Goal: Find contact information: Find contact information

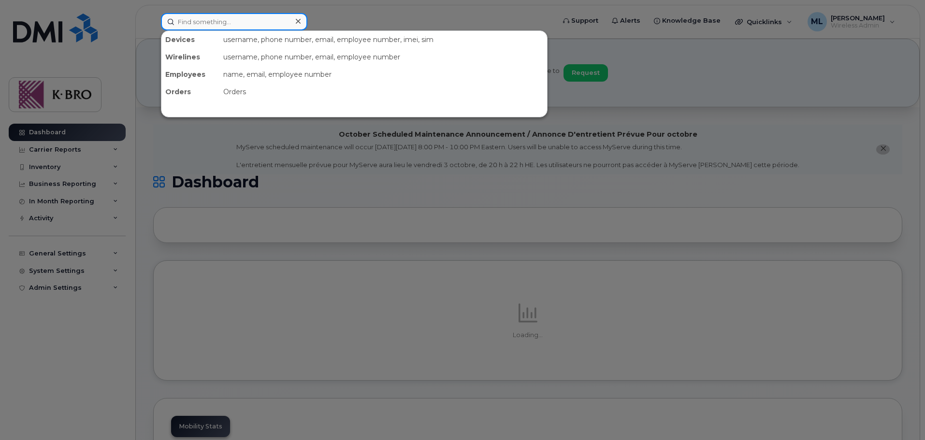
click at [243, 28] on input at bounding box center [234, 21] width 146 height 17
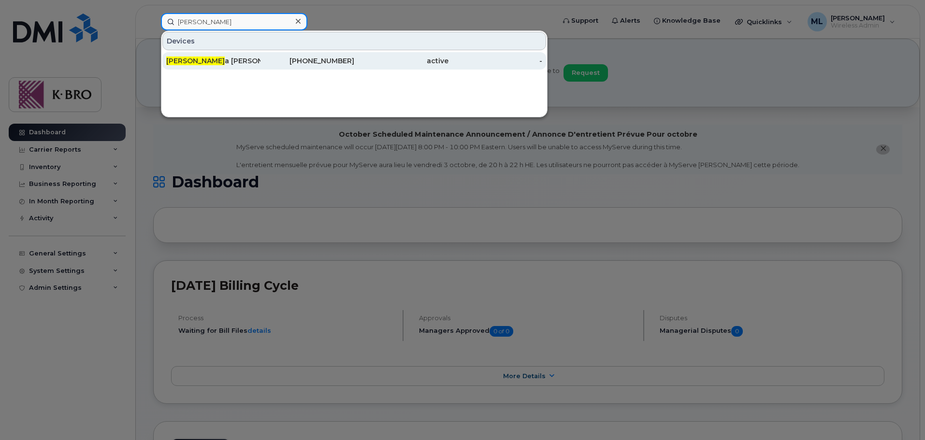
type input "[PERSON_NAME]"
click at [267, 66] on div "778-837-4340" at bounding box center [308, 60] width 94 height 17
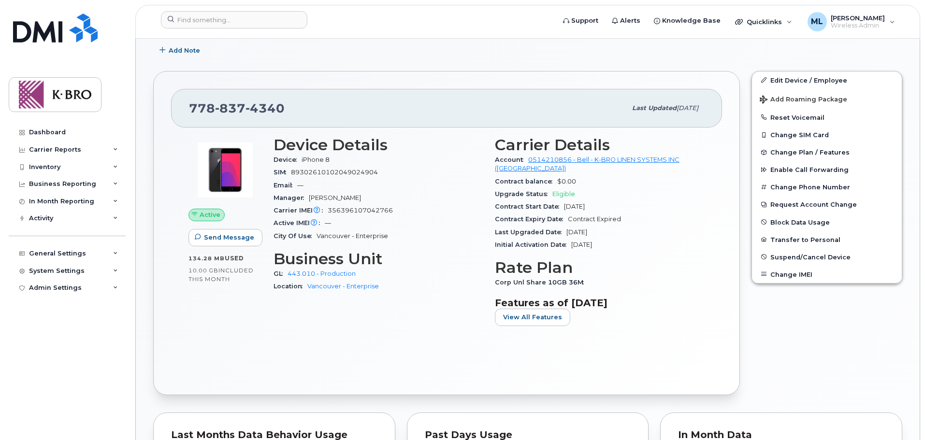
scroll to position [290, 0]
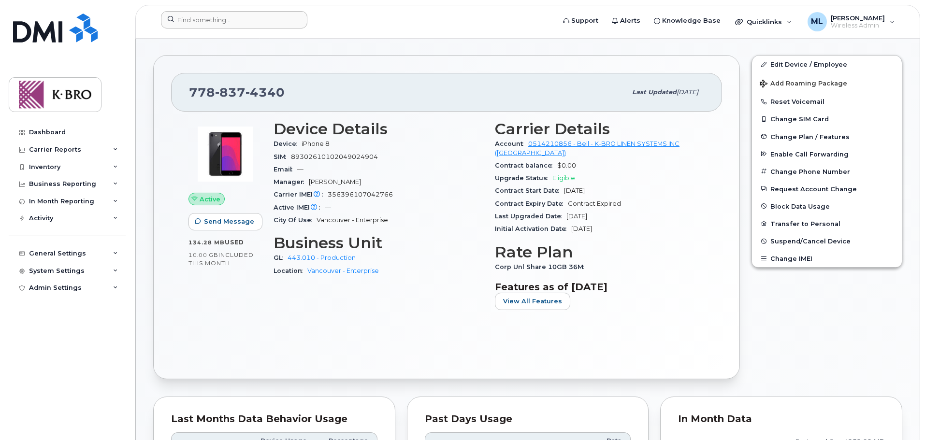
drag, startPoint x: 206, startPoint y: 29, endPoint x: 203, endPoint y: 23, distance: 6.1
click at [206, 29] on div at bounding box center [354, 21] width 403 height 21
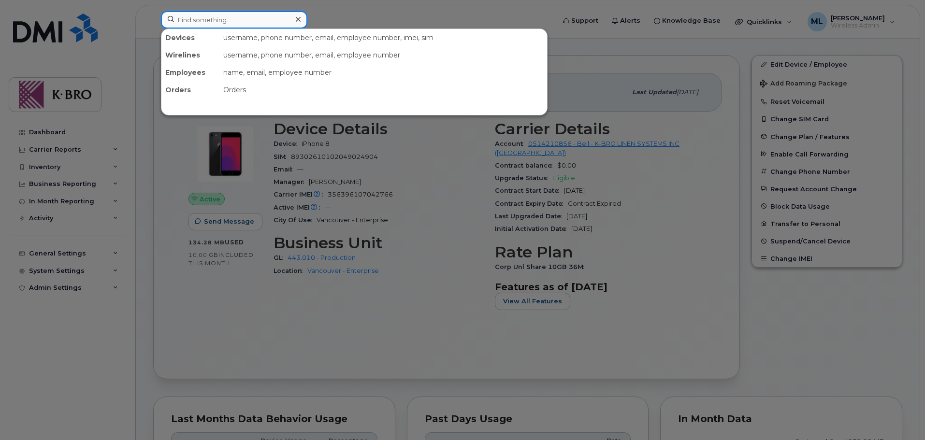
click at [202, 23] on input at bounding box center [234, 19] width 146 height 17
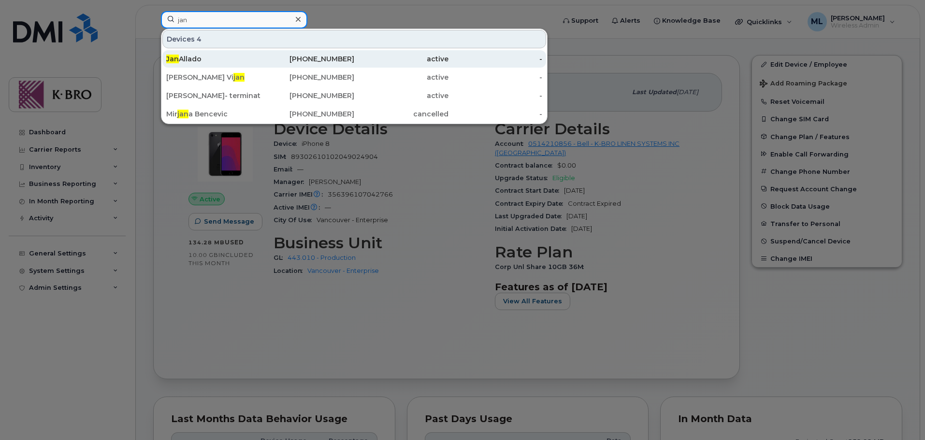
type input "jan"
click at [242, 63] on div "Jan Allado" at bounding box center [213, 59] width 94 height 10
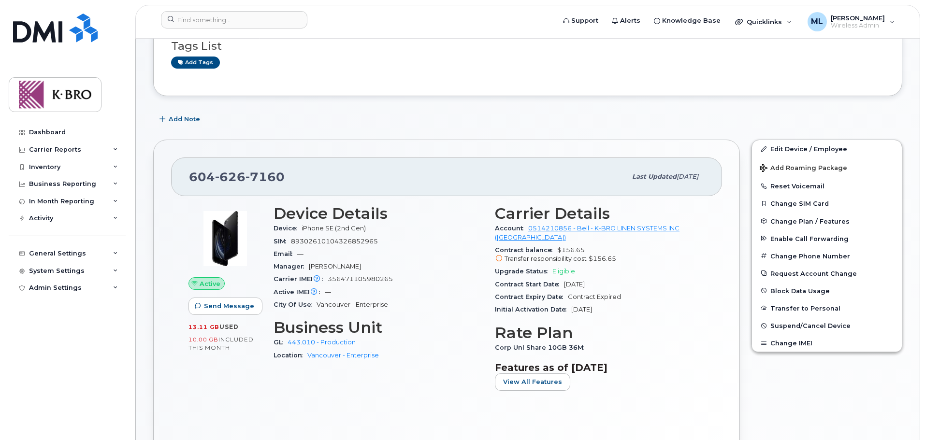
scroll to position [242, 0]
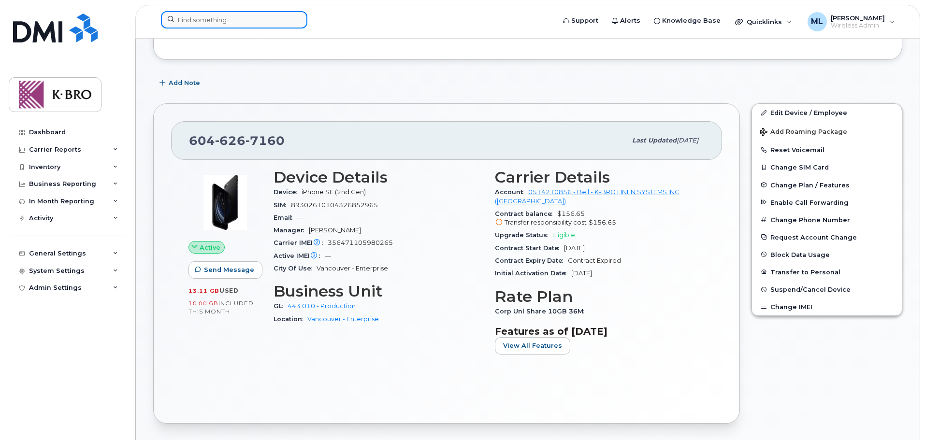
click at [201, 20] on input at bounding box center [234, 19] width 146 height 17
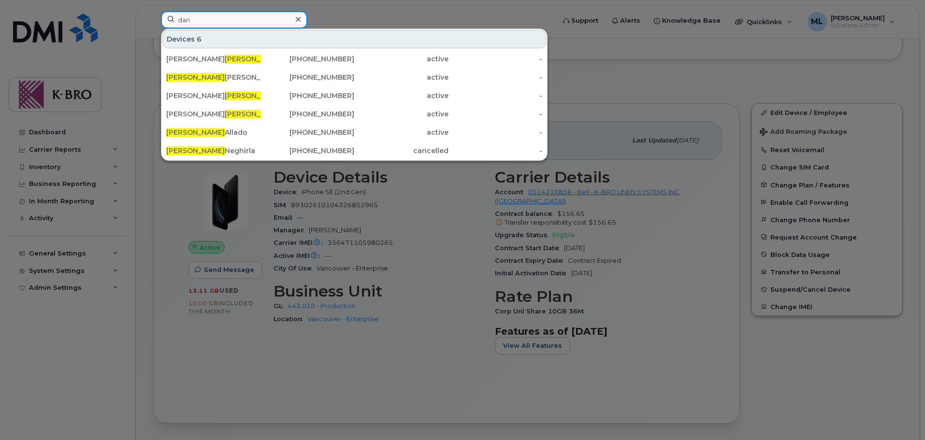
drag, startPoint x: 204, startPoint y: 19, endPoint x: 129, endPoint y: 17, distance: 75.4
click at [153, 17] on div "dan Devices 6 Hoang Dan g 780-982-0532 active - Dan Mckenna 306-351-2352 active…" at bounding box center [354, 21] width 403 height 21
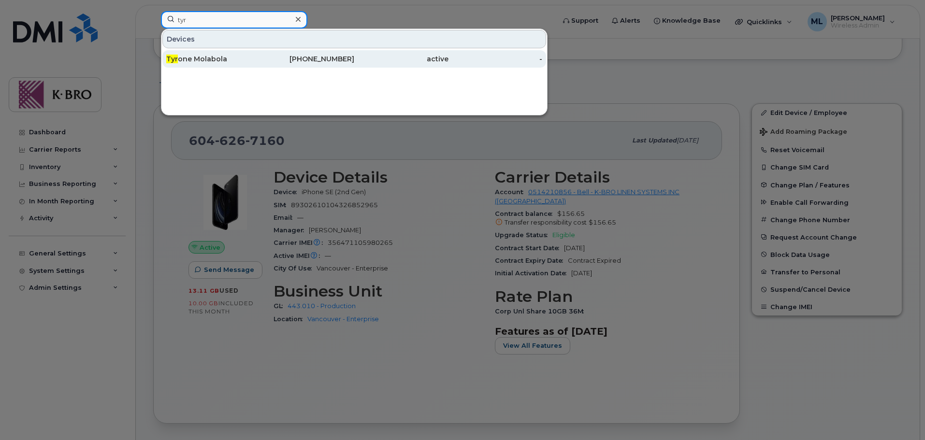
type input "tyr"
click at [198, 65] on div "Tyr one Molabola" at bounding box center [213, 58] width 94 height 17
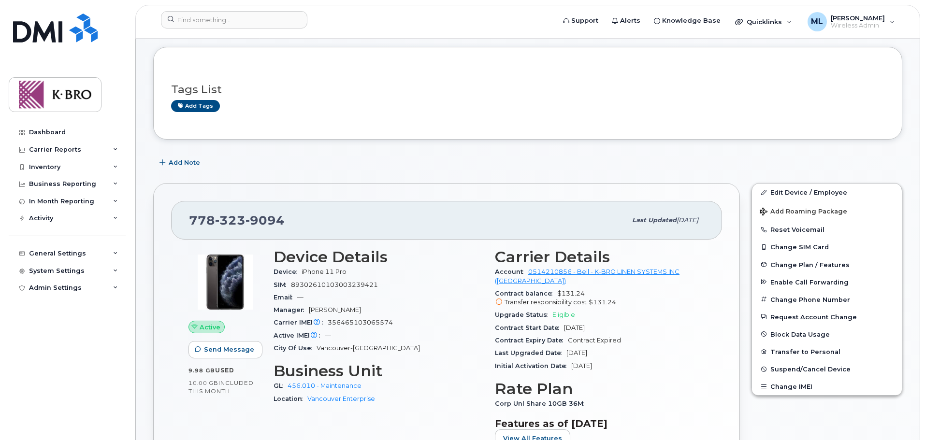
scroll to position [145, 0]
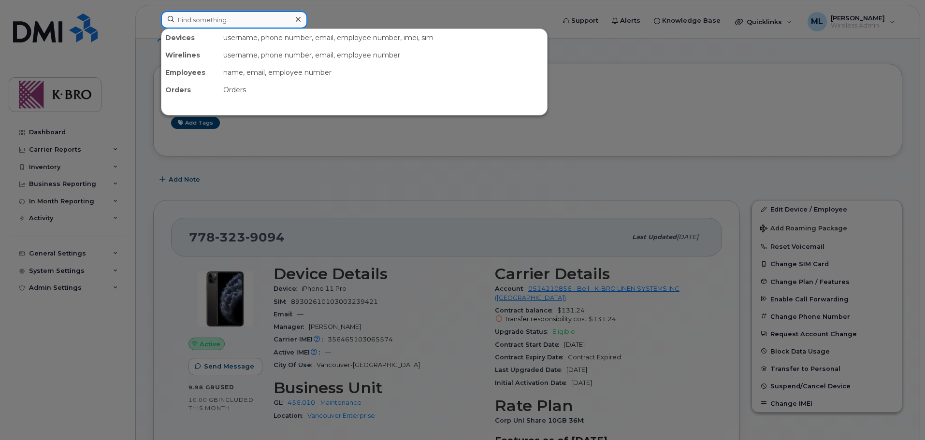
click at [189, 20] on input at bounding box center [234, 19] width 146 height 17
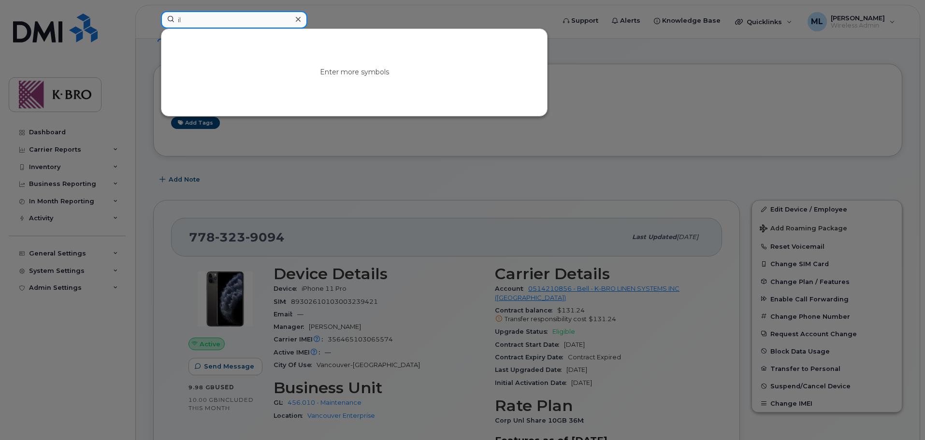
type input "i"
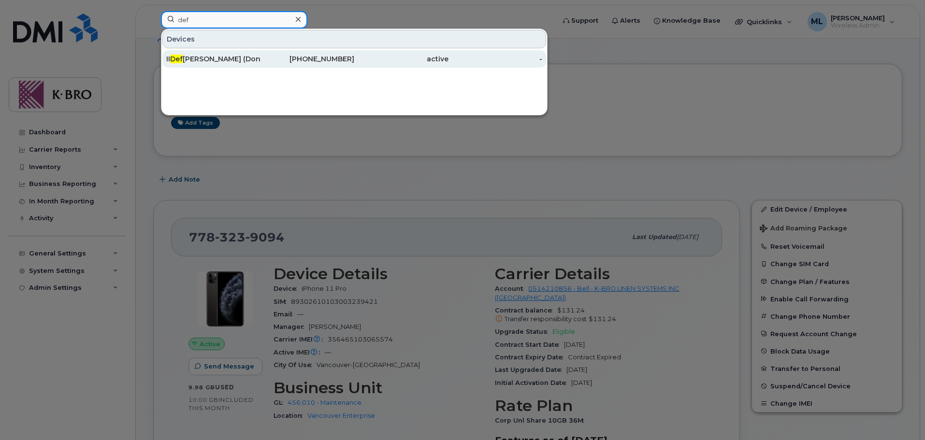
type input "def"
click at [196, 58] on div "II Def onso Jr Tausa (Dong)" at bounding box center [213, 59] width 94 height 10
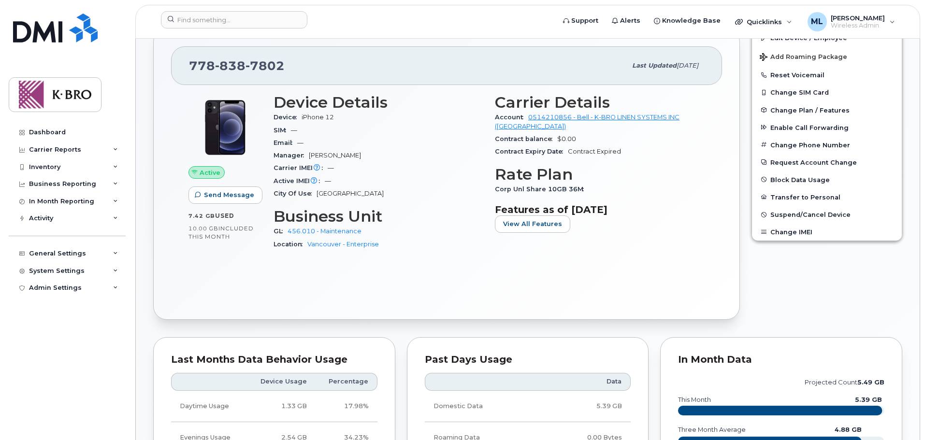
scroll to position [338, 0]
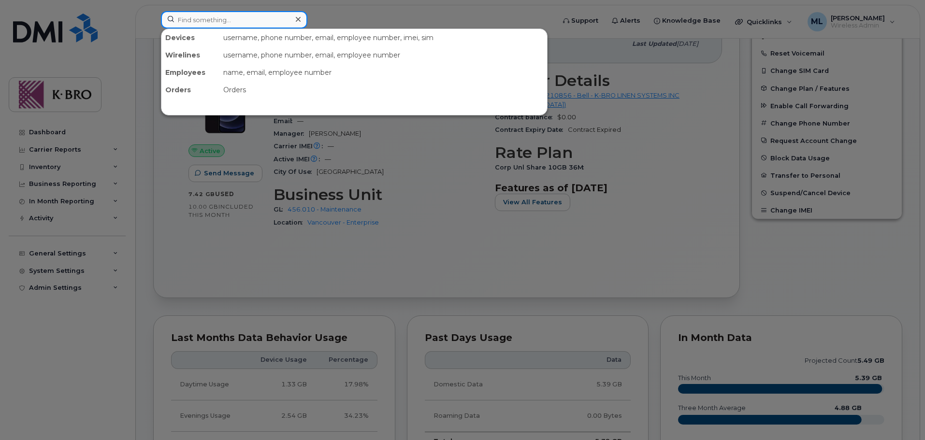
click at [239, 20] on input at bounding box center [234, 19] width 146 height 17
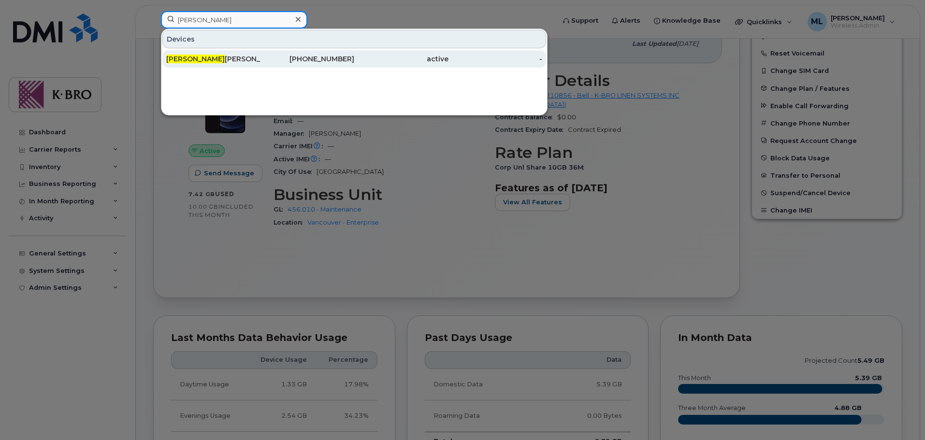
type input "soto"
click at [222, 65] on div "Soto Wang" at bounding box center [213, 58] width 94 height 17
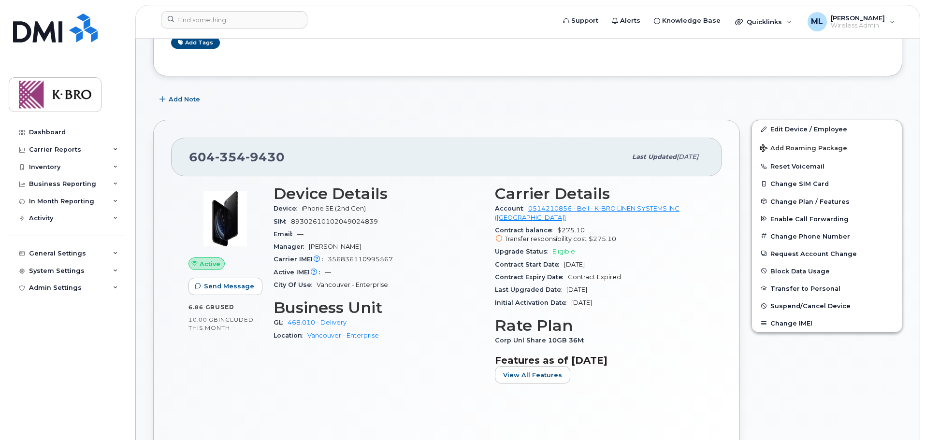
scroll to position [242, 0]
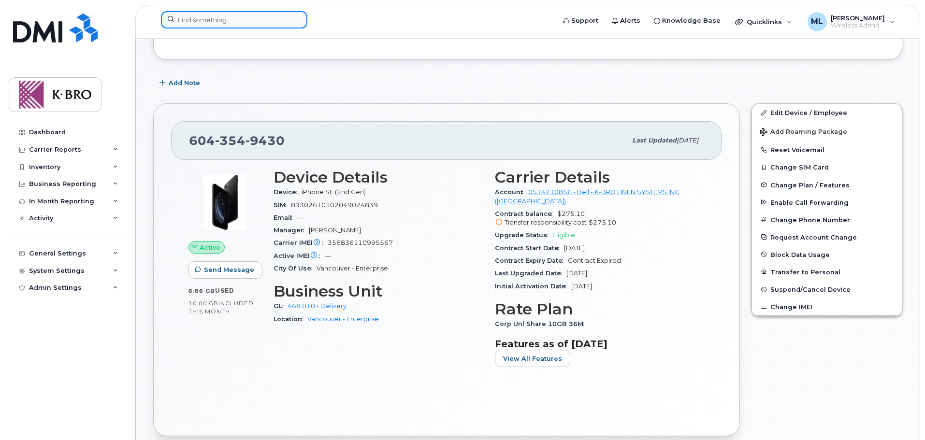
click at [216, 20] on input at bounding box center [234, 19] width 146 height 17
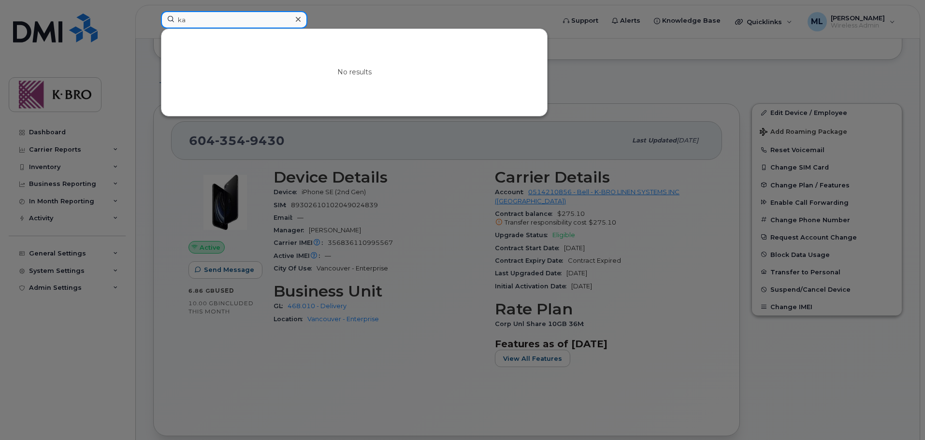
type input "k"
type input "c"
click at [228, 167] on div at bounding box center [462, 220] width 925 height 440
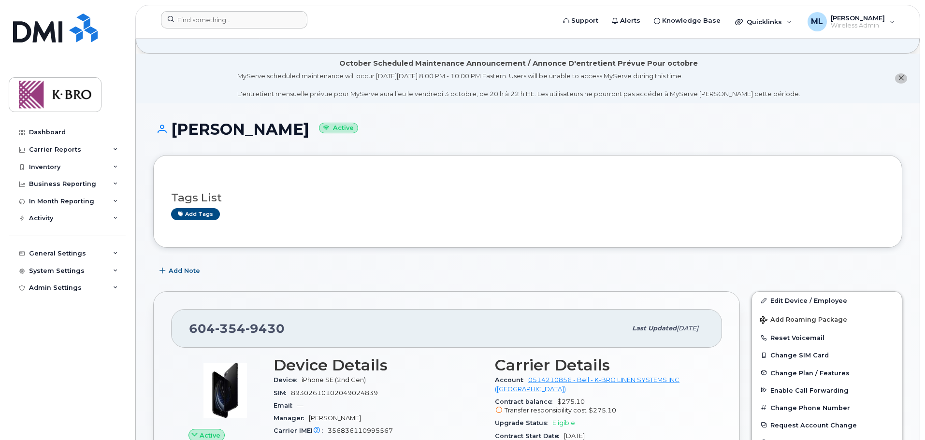
scroll to position [48, 0]
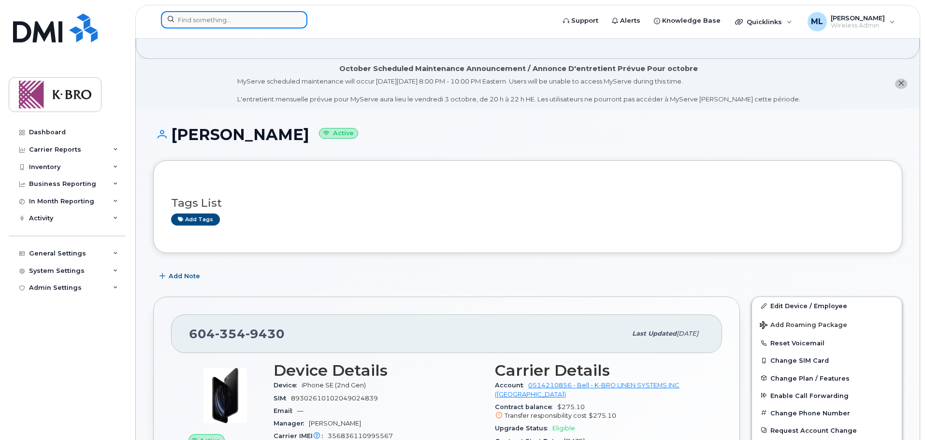
click at [232, 28] on input at bounding box center [234, 19] width 146 height 17
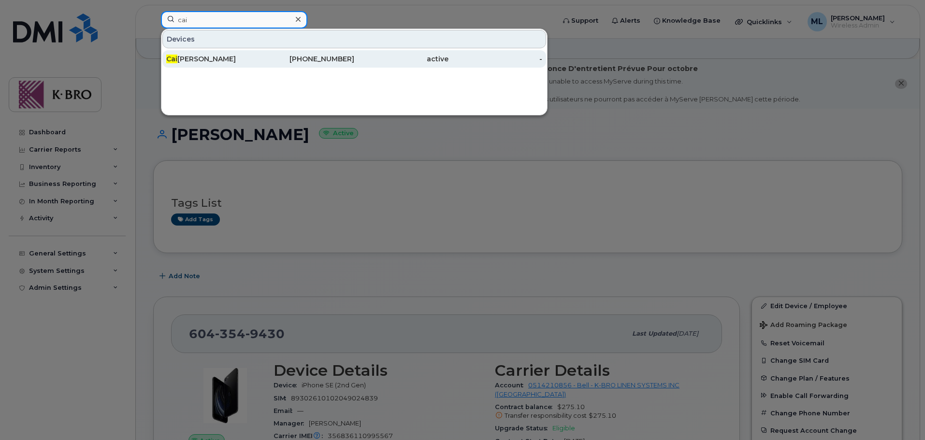
type input "cai"
click at [207, 60] on div "[PERSON_NAME][MEDICAL_DATA]" at bounding box center [213, 59] width 94 height 10
click at [210, 54] on div "[PERSON_NAME][MEDICAL_DATA]" at bounding box center [213, 58] width 94 height 17
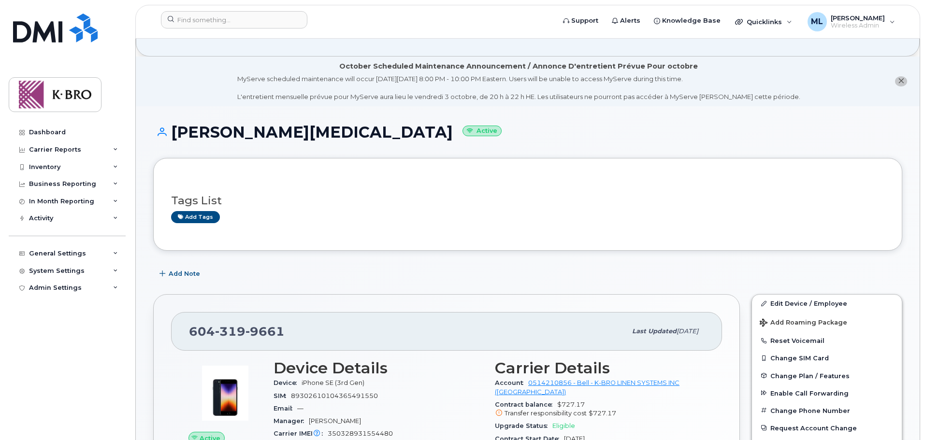
scroll to position [48, 0]
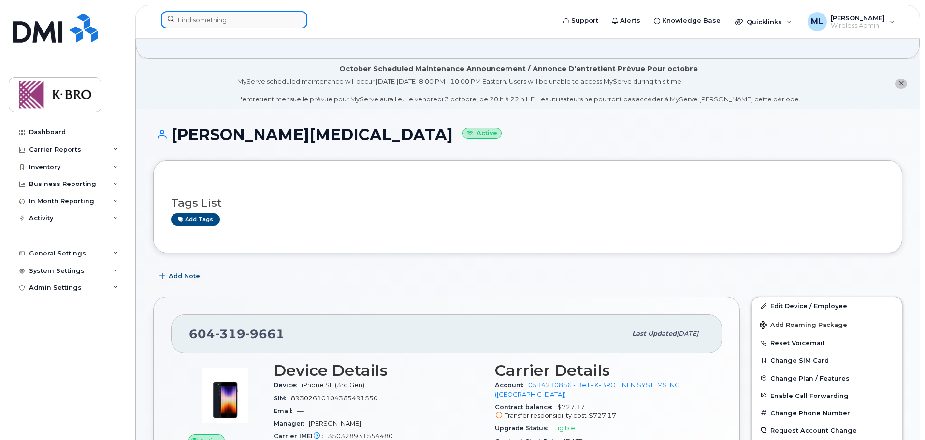
click at [227, 18] on input at bounding box center [234, 19] width 146 height 17
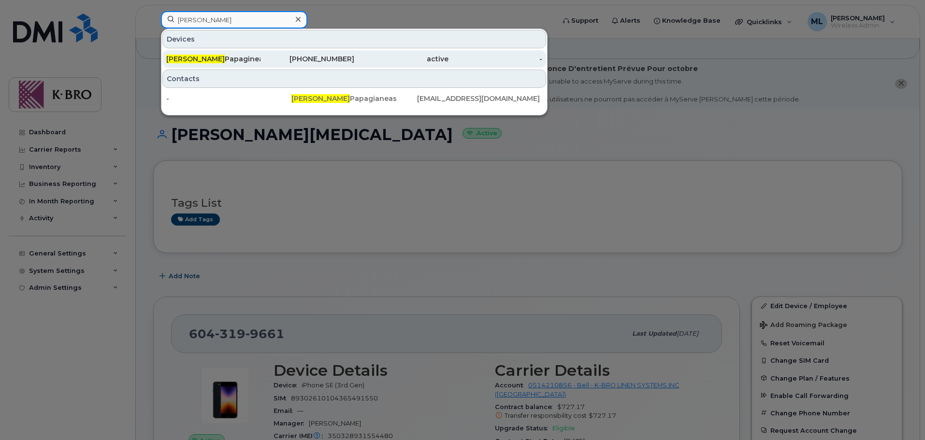
type input "peter"
click at [205, 59] on div "Peter Papagineas" at bounding box center [213, 59] width 94 height 10
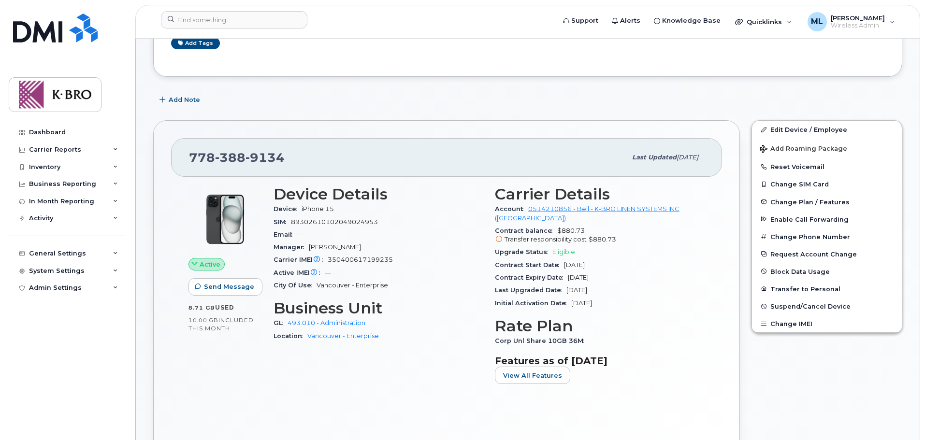
scroll to position [242, 0]
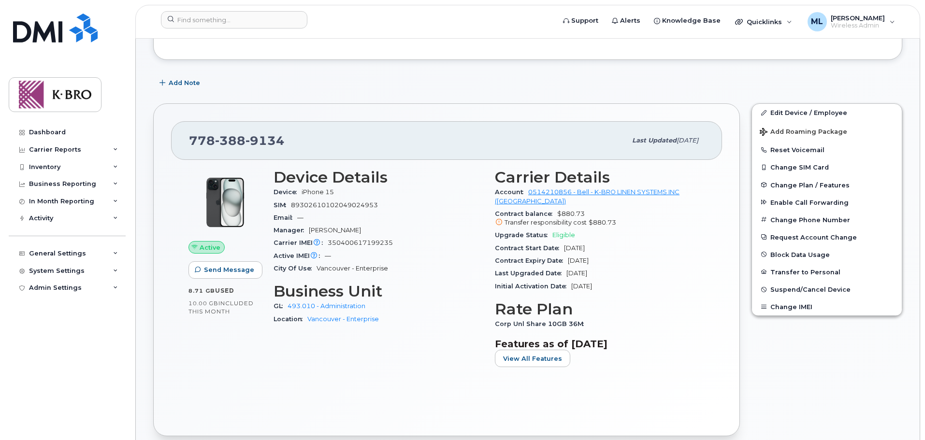
click at [589, 257] on span "[DATE]" at bounding box center [578, 260] width 21 height 7
drag, startPoint x: 295, startPoint y: 141, endPoint x: 164, endPoint y: 139, distance: 131.0
click at [164, 139] on div "778 388 9134 Last updated Sep 04, 2024 Active Send Message 8.71 GB  used 10.00 …" at bounding box center [446, 269] width 587 height 333
copy span "778 388 9134"
click at [185, 21] on input at bounding box center [234, 19] width 146 height 17
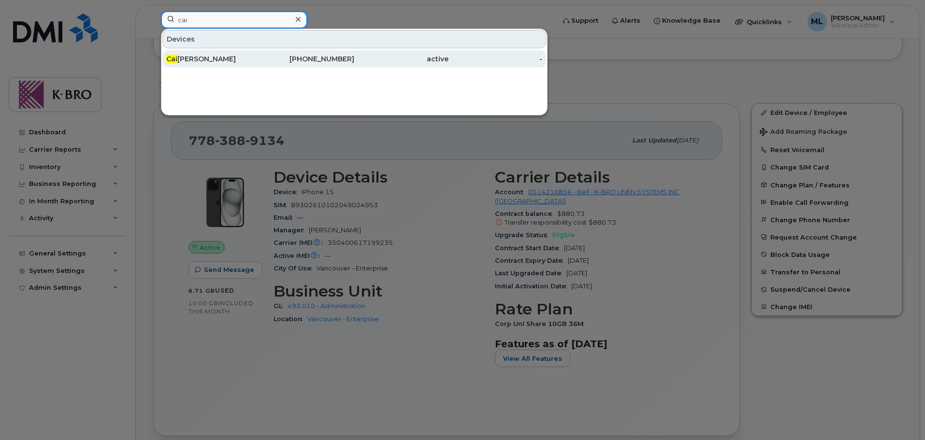
type input "cai"
click at [207, 61] on div "Cai Tao" at bounding box center [213, 59] width 94 height 10
